Goal: Task Accomplishment & Management: Complete application form

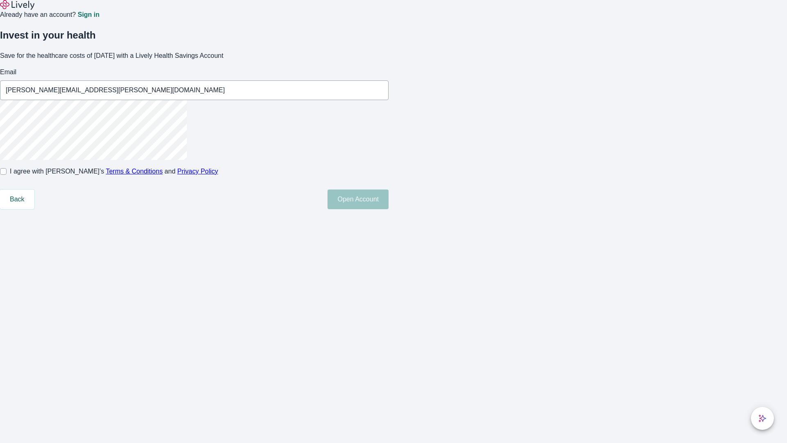
click at [7, 175] on input "I agree with Lively’s Terms & Conditions and Privacy Policy" at bounding box center [3, 171] width 7 height 7
checkbox input "true"
click at [388, 209] on button "Open Account" at bounding box center [357, 199] width 61 height 20
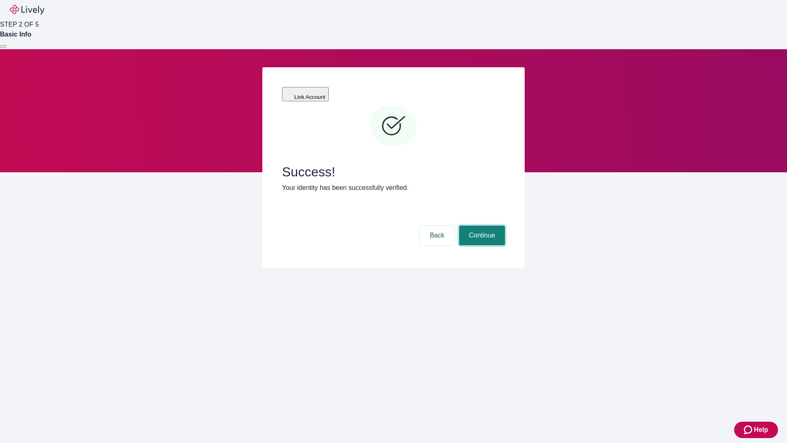
click at [481, 225] on button "Continue" at bounding box center [482, 235] width 46 height 20
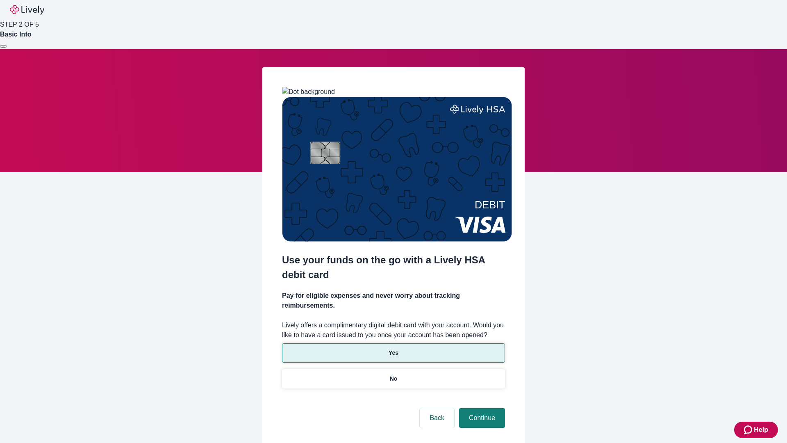
click at [393, 348] on p "Yes" at bounding box center [393, 352] width 10 height 9
click at [481, 408] on button "Continue" at bounding box center [482, 418] width 46 height 20
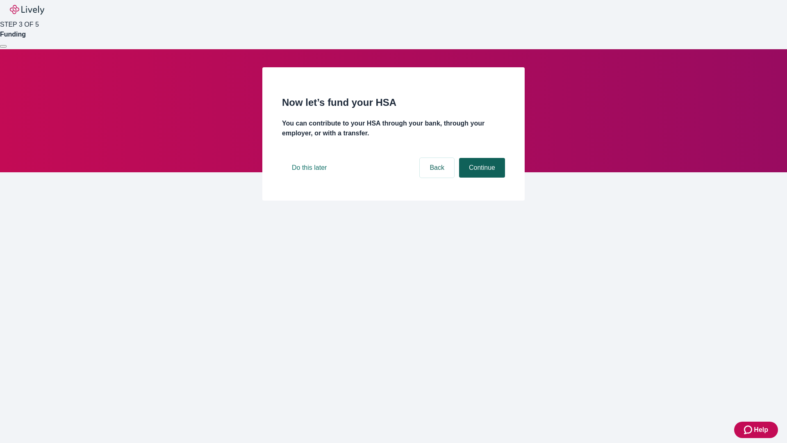
click at [481, 177] on button "Continue" at bounding box center [482, 168] width 46 height 20
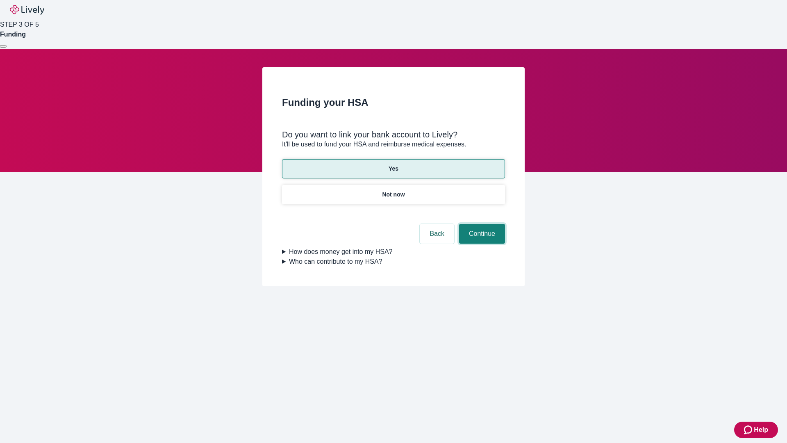
click at [481, 224] on button "Continue" at bounding box center [482, 234] width 46 height 20
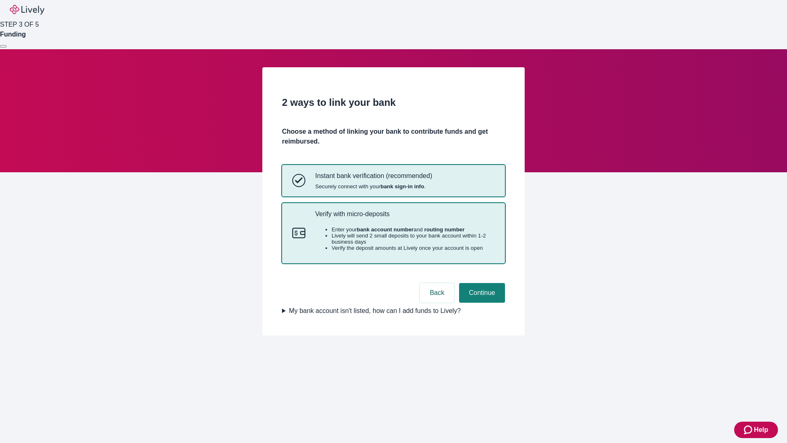
click at [404, 218] on p "Verify with micro-deposits" at bounding box center [404, 214] width 179 height 8
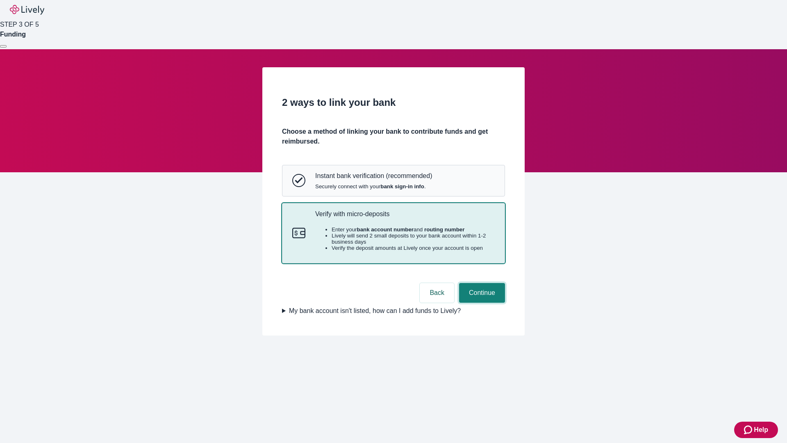
click at [481, 302] on button "Continue" at bounding box center [482, 293] width 46 height 20
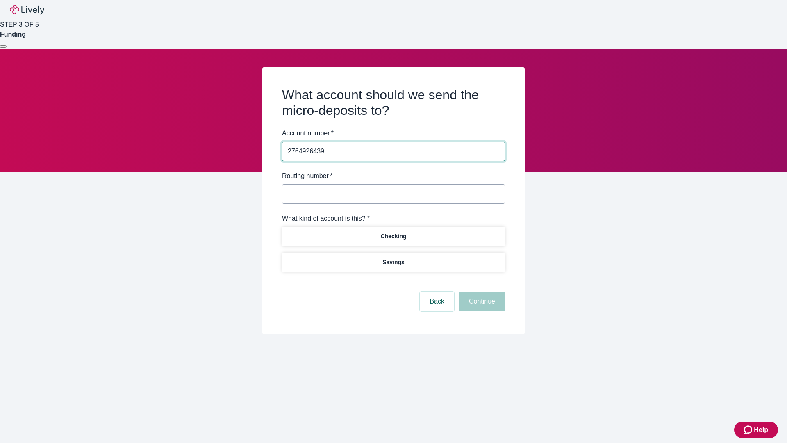
type input "2764926439"
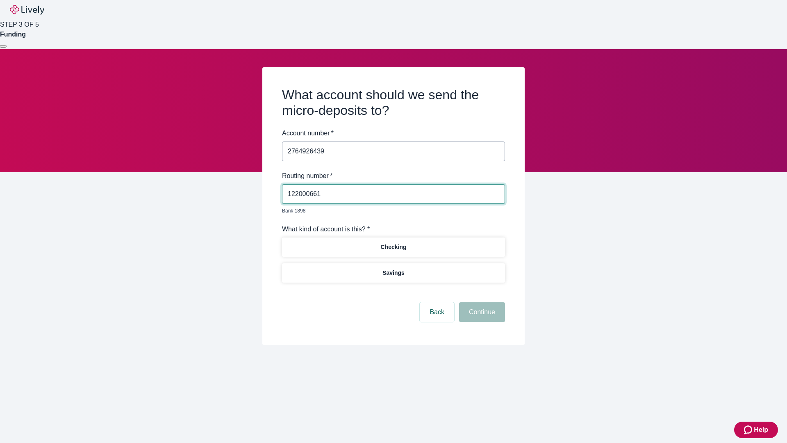
type input "122000661"
click at [393, 243] on p "Checking" at bounding box center [393, 247] width 26 height 9
click at [481, 302] on button "Continue" at bounding box center [482, 312] width 46 height 20
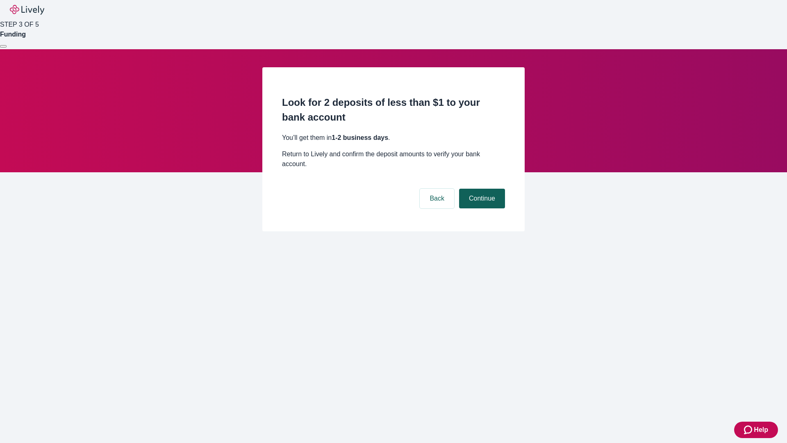
click at [481, 188] on button "Continue" at bounding box center [482, 198] width 46 height 20
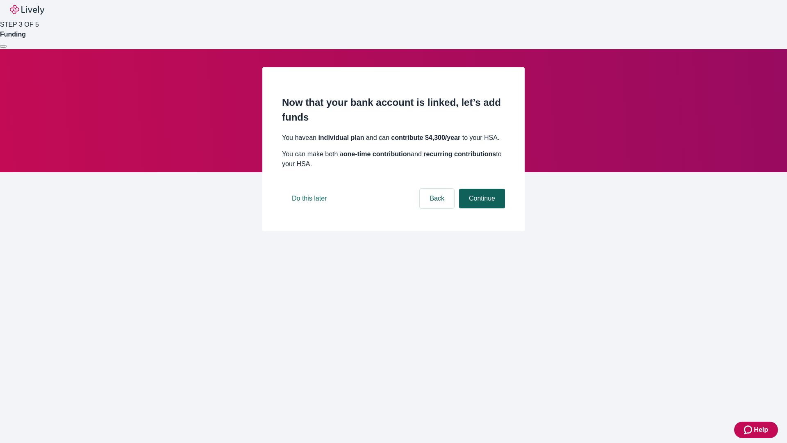
click at [481, 208] on button "Continue" at bounding box center [482, 198] width 46 height 20
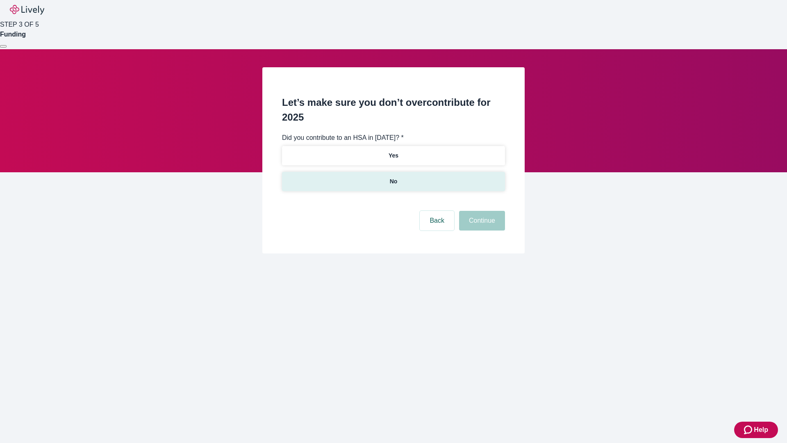
click at [393, 177] on p "No" at bounding box center [394, 181] width 8 height 9
click at [481, 211] on button "Continue" at bounding box center [482, 221] width 46 height 20
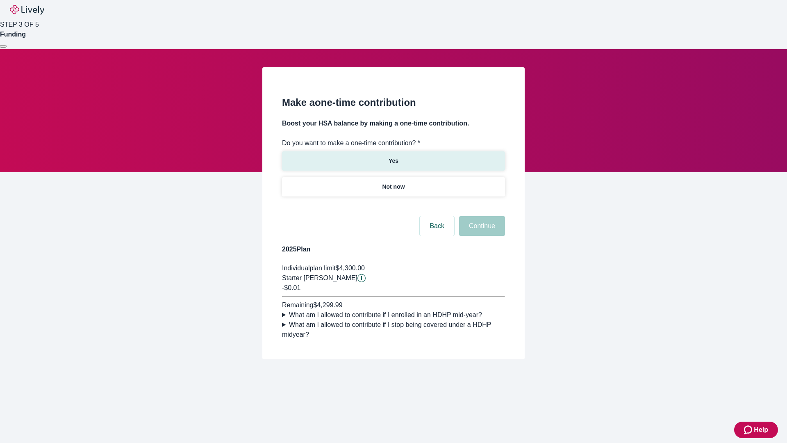
click at [393, 157] on p "Yes" at bounding box center [393, 161] width 10 height 9
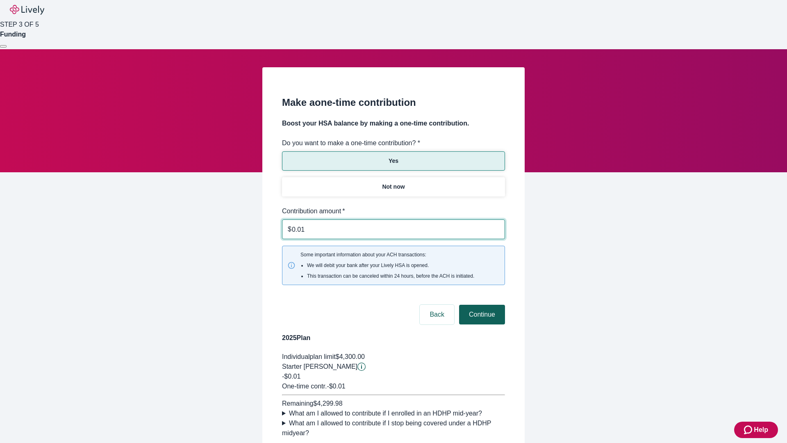
type input "0.01"
click at [481, 304] on button "Continue" at bounding box center [482, 314] width 46 height 20
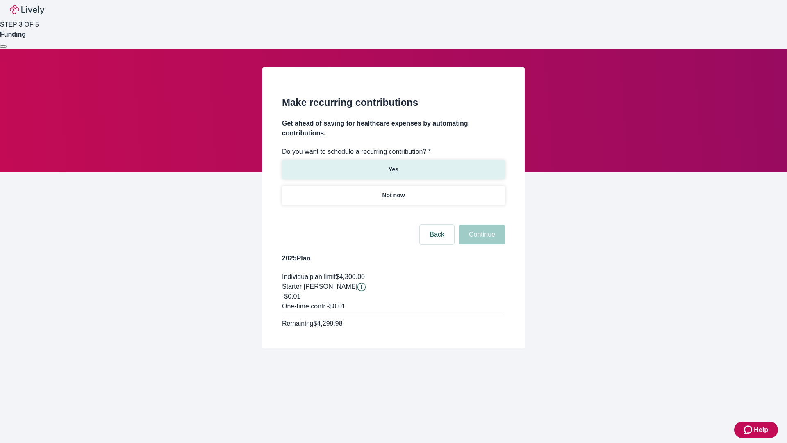
click at [393, 165] on p "Yes" at bounding box center [393, 169] width 10 height 9
click at [393, 215] on body "Help STEP 3 OF 5 Funding Make recurring contributions Get ahead of saving for h…" at bounding box center [393, 193] width 787 height 387
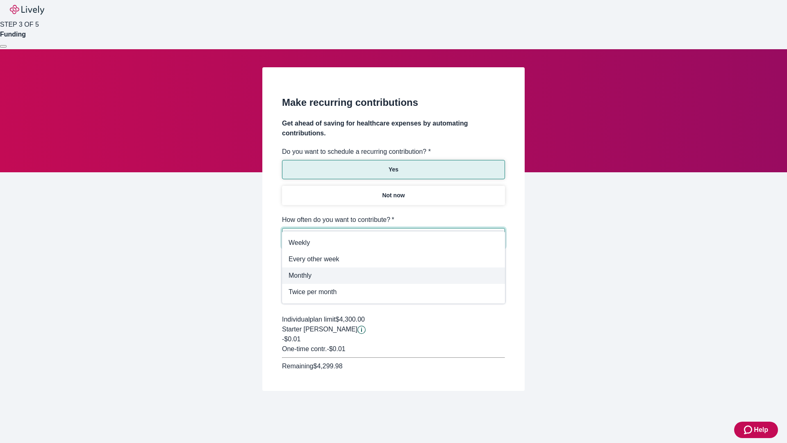
click at [393, 272] on span "Monthly" at bounding box center [393, 275] width 210 height 10
type input "Monthly"
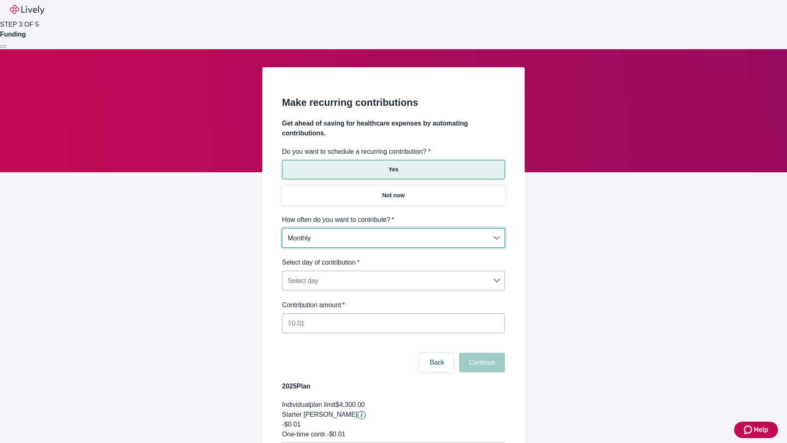
click at [393, 257] on body "Help STEP 3 OF 5 Funding Make recurring contributions Get ahead of saving for h…" at bounding box center [393, 257] width 787 height 515
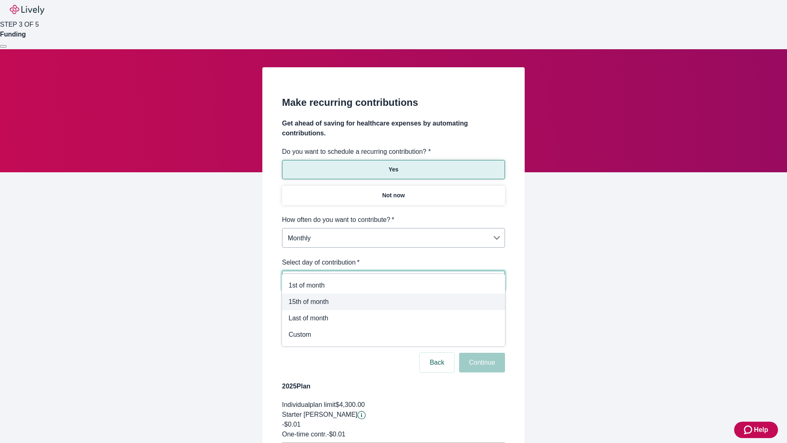
click at [393, 302] on span "15th of month" at bounding box center [393, 302] width 210 height 10
type input "Monthly15th"
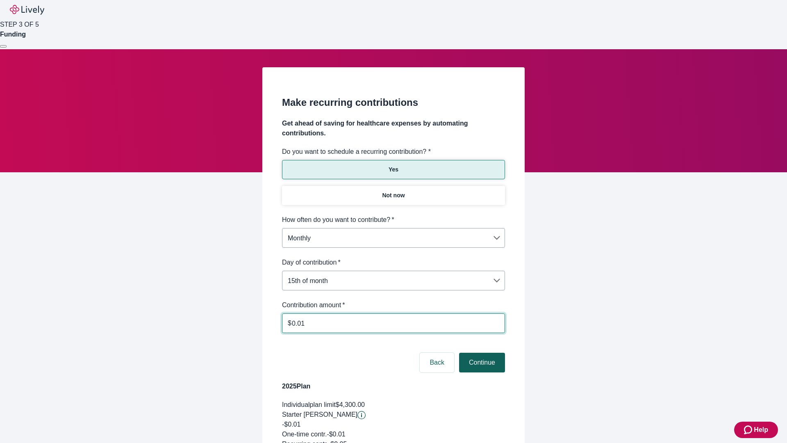
click at [481, 352] on button "Continue" at bounding box center [482, 362] width 46 height 20
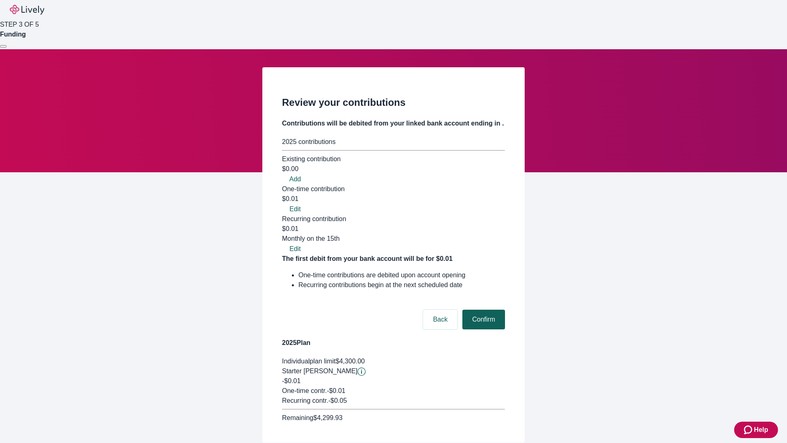
click at [482, 309] on button "Confirm" at bounding box center [483, 319] width 43 height 20
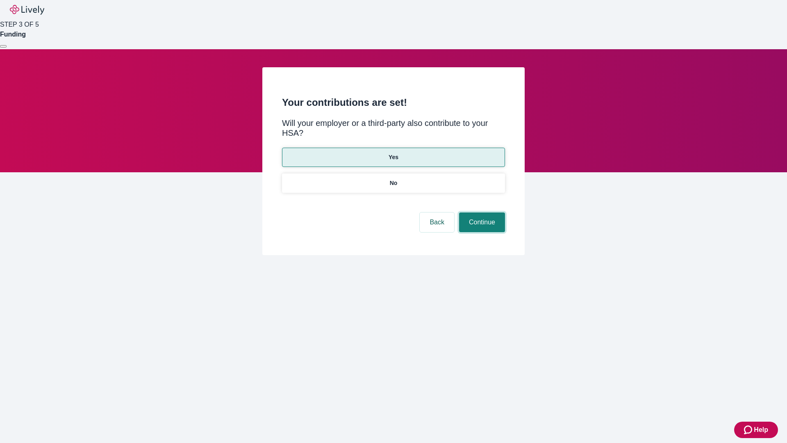
click at [481, 212] on button "Continue" at bounding box center [482, 222] width 46 height 20
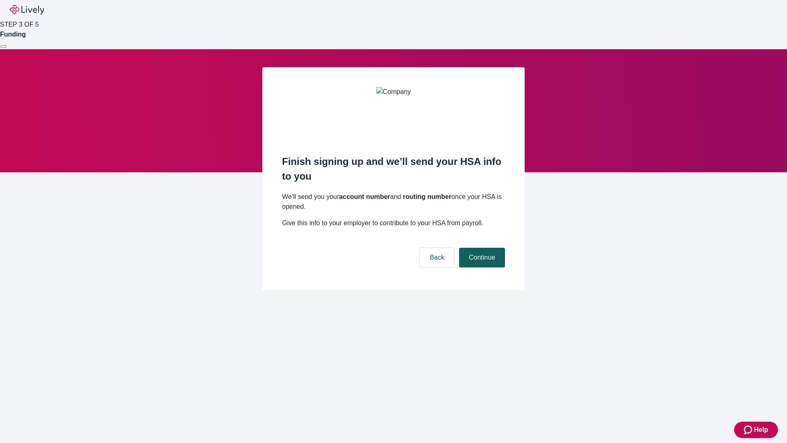
click at [481, 247] on button "Continue" at bounding box center [482, 257] width 46 height 20
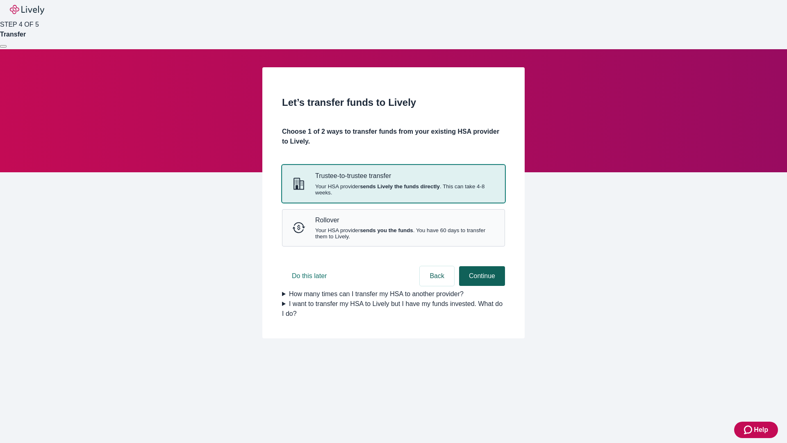
click at [393, 189] on strong "sends Lively the funds directly" at bounding box center [400, 186] width 80 height 6
click at [481, 286] on button "Continue" at bounding box center [482, 276] width 46 height 20
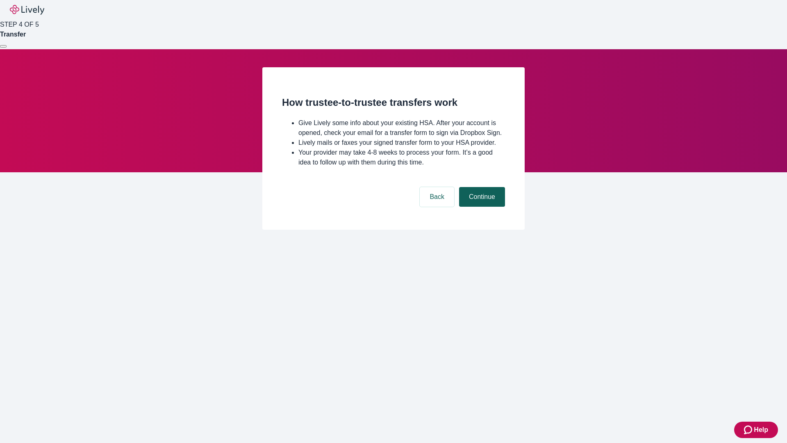
click at [481, 207] on button "Continue" at bounding box center [482, 197] width 46 height 20
